Goal: Task Accomplishment & Management: Manage account settings

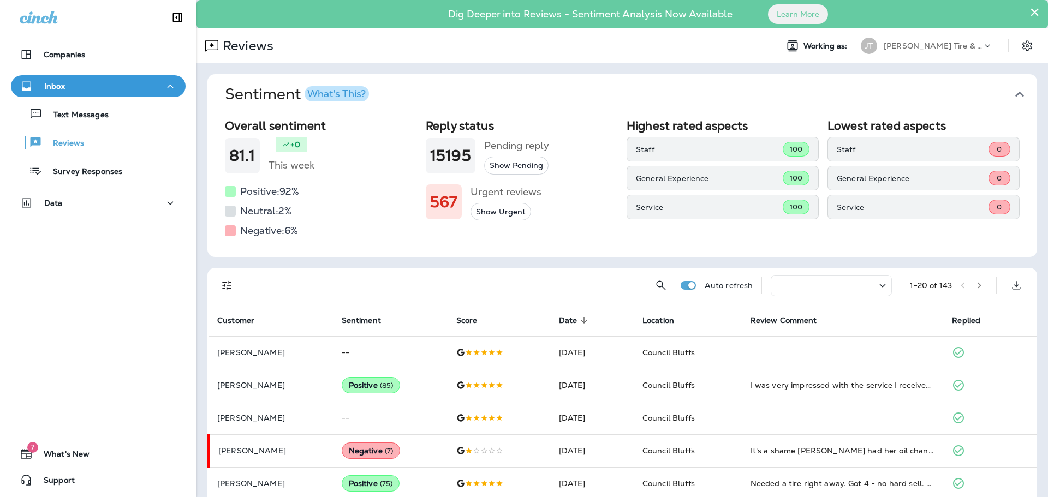
click at [62, 279] on div "Companies Inbox Text Messages Reviews Survey Responses Data 7 What's New Support" at bounding box center [98, 248] width 196 height 497
